Goal: Book appointment/travel/reservation

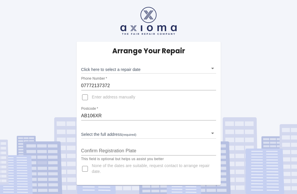
click at [215, 66] on body "Arrange Your Repair Click here to select a repair date ​ Phone Number   * 07772…" at bounding box center [148, 97] width 297 height 194
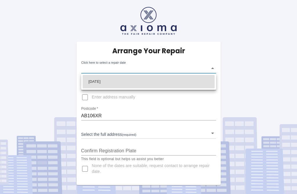
click at [93, 131] on div at bounding box center [148, 97] width 297 height 194
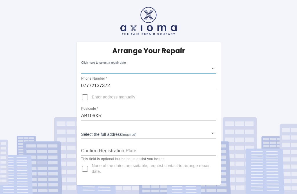
click at [93, 131] on body "Arrange Your Repair Click here to select a repair date ​ Phone Number   * 07772…" at bounding box center [148, 97] width 297 height 194
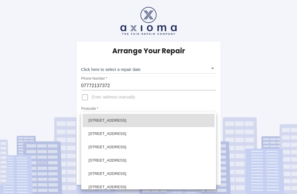
click at [93, 104] on div at bounding box center [148, 97] width 297 height 194
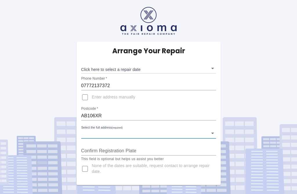
click at [97, 128] on body "Arrange Your Repair Click here to select a repair date ​ Phone Number   * 07772…" at bounding box center [148, 97] width 297 height 194
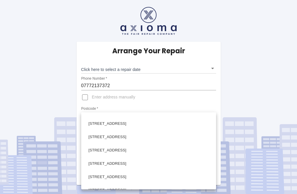
scroll to position [24, 0]
click at [204, 142] on li "[STREET_ADDRESS]" at bounding box center [149, 136] width 132 height 13
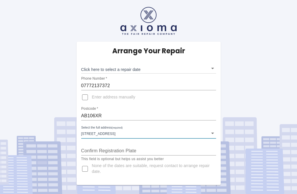
scroll to position [17, 0]
click at [219, 111] on div "Arrange Your Repair Click here to select a repair date ​ Phone Number   * 07772…" at bounding box center [149, 114] width 144 height 144
click at [215, 118] on body "Arrange Your Repair Click here to select a repair date ​ Phone Number   * 07772…" at bounding box center [148, 97] width 297 height 194
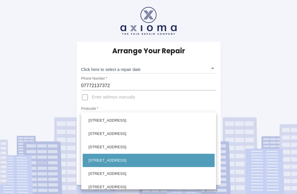
click at [83, 79] on div at bounding box center [148, 97] width 297 height 194
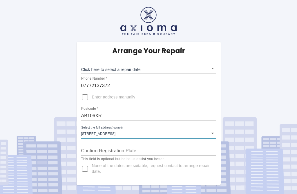
click at [88, 118] on body "Arrange Your Repair Click here to select a repair date ​ Phone Number   * 07772…" at bounding box center [148, 97] width 297 height 194
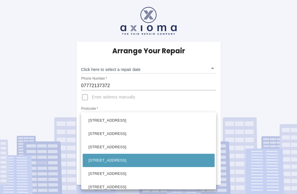
click at [119, 109] on div at bounding box center [148, 97] width 297 height 194
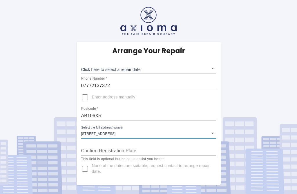
click at [198, 114] on body "Arrange Your Repair Click here to select a repair date ​ Phone Number   * 07772…" at bounding box center [148, 97] width 297 height 194
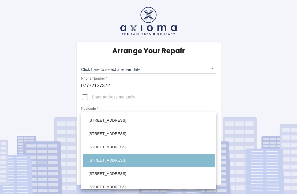
click at [206, 163] on li "[STREET_ADDRESS]" at bounding box center [149, 160] width 132 height 13
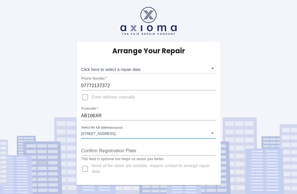
click at [200, 115] on body "Arrange Your Repair Click here to select a repair date ​ Phone Number   * 07772…" at bounding box center [148, 97] width 297 height 194
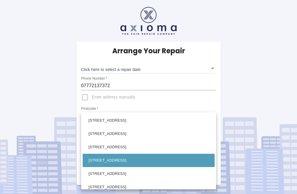
click at [91, 109] on div at bounding box center [148, 97] width 297 height 194
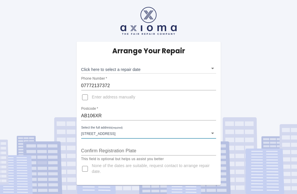
click at [89, 126] on label "Select the full address (required)" at bounding box center [101, 128] width 41 height 5
click at [218, 113] on div "Arrange Your Repair Click here to select a repair date ​ Phone Number   * 07772…" at bounding box center [149, 114] width 144 height 144
click at [215, 114] on body "Arrange Your Repair Click here to select a repair date ​ Phone Number   * 07772…" at bounding box center [148, 97] width 297 height 194
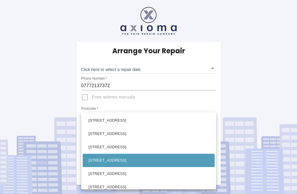
scroll to position [-1, 0]
click at [91, 110] on div at bounding box center [148, 97] width 297 height 194
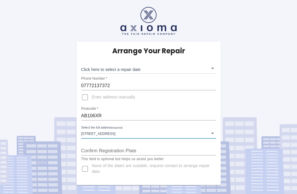
scroll to position [0, 0]
click at [220, 114] on div "Arrange Your Repair Click here to select a repair date ​ Phone Number   * 07772…" at bounding box center [149, 114] width 144 height 144
click at [86, 114] on body "Arrange Your Repair Click here to select a repair date ​ Phone Number   * 07772…" at bounding box center [148, 97] width 297 height 194
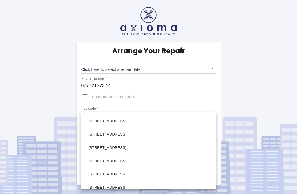
scroll to position [208, 0]
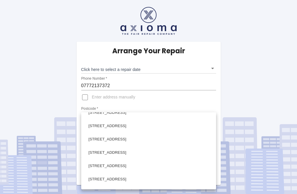
click at [93, 162] on li "[STREET_ADDRESS]" at bounding box center [149, 166] width 132 height 13
type input "[STREET_ADDRESS]"
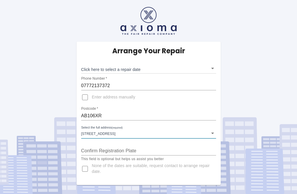
click at [109, 168] on div "Arrange Your Repair Click here to select a repair date ​ Phone Number   * 07772…" at bounding box center [148, 97] width 297 height 194
click at [89, 146] on input "Confirm Registration Plate" at bounding box center [148, 150] width 135 height 9
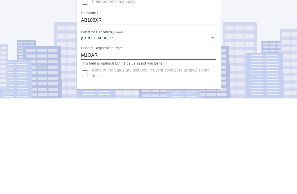
type input "M1OAR"
click at [289, 10] on div "Arrange Your Repair Click here to select a repair date ​ Phone Number   * 07772…" at bounding box center [149, 92] width 306 height 185
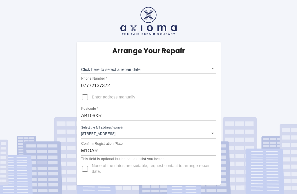
click at [217, 48] on div "Arrange Your Repair Click here to select a repair date ​ Phone Number   * 07772…" at bounding box center [149, 114] width 144 height 144
click at [215, 51] on body "Arrange Your Repair Click here to select a repair date ​ Phone Number   * 07772…" at bounding box center [148, 97] width 297 height 194
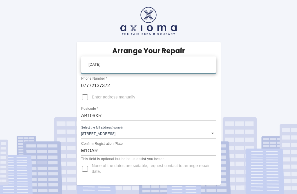
click at [253, 48] on div at bounding box center [148, 97] width 297 height 194
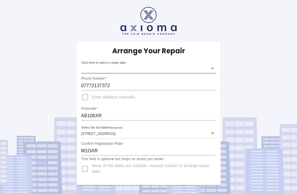
click at [218, 49] on div "Arrange Your Repair Click here to select a repair date ​ Phone Number   * 07772…" at bounding box center [149, 114] width 144 height 144
click at [219, 50] on div "Arrange Your Repair Click here to select a repair date ​ Phone Number   * 07772…" at bounding box center [149, 114] width 144 height 144
click at [215, 48] on body "Arrange Your Repair Click here to select a repair date ​ Phone Number   * 07772…" at bounding box center [148, 97] width 297 height 194
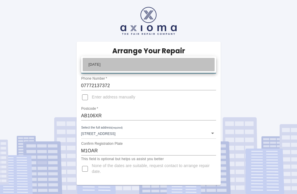
click at [203, 64] on li "[DATE]" at bounding box center [149, 64] width 132 height 13
type input "[DATE]T00:00:00.000Z"
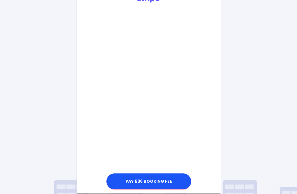
scroll to position [200, 0]
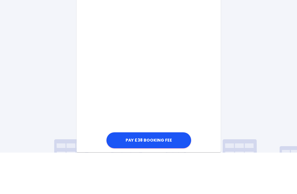
click at [271, 61] on div "Arrange Your Repair Click here to select a repair date [DATE] [DATE]T00:00:00.0…" at bounding box center [149, 29] width 306 height 458
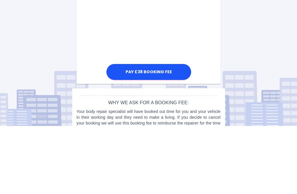
click at [154, 133] on button "Pay £38 Booking Fee" at bounding box center [148, 141] width 85 height 16
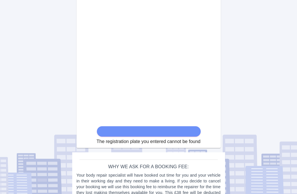
click at [107, 132] on form "The registration plate you entered cannot be found" at bounding box center [149, 55] width 104 height 180
click at [119, 134] on form "The registration plate you entered cannot be found" at bounding box center [149, 55] width 104 height 180
click at [129, 132] on form "The registration plate you entered cannot be found" at bounding box center [149, 55] width 104 height 180
click at [195, 131] on form "The registration plate you entered cannot be found" at bounding box center [149, 55] width 104 height 180
click at [193, 134] on form "The registration plate you entered cannot be found" at bounding box center [149, 55] width 104 height 180
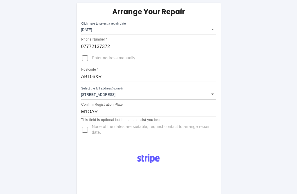
scroll to position [39, 0]
